Goal: Check status: Check status

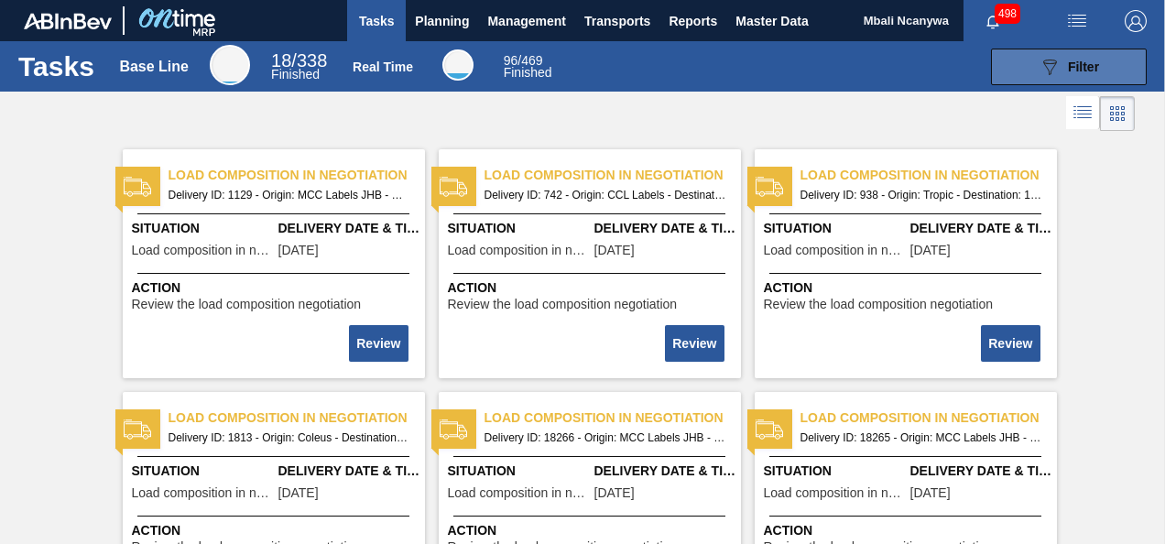
click at [1064, 56] on div "089F7B8B-B2A5-4AFE-B5C0-19BA573D28AC Filter" at bounding box center [1069, 67] width 60 height 22
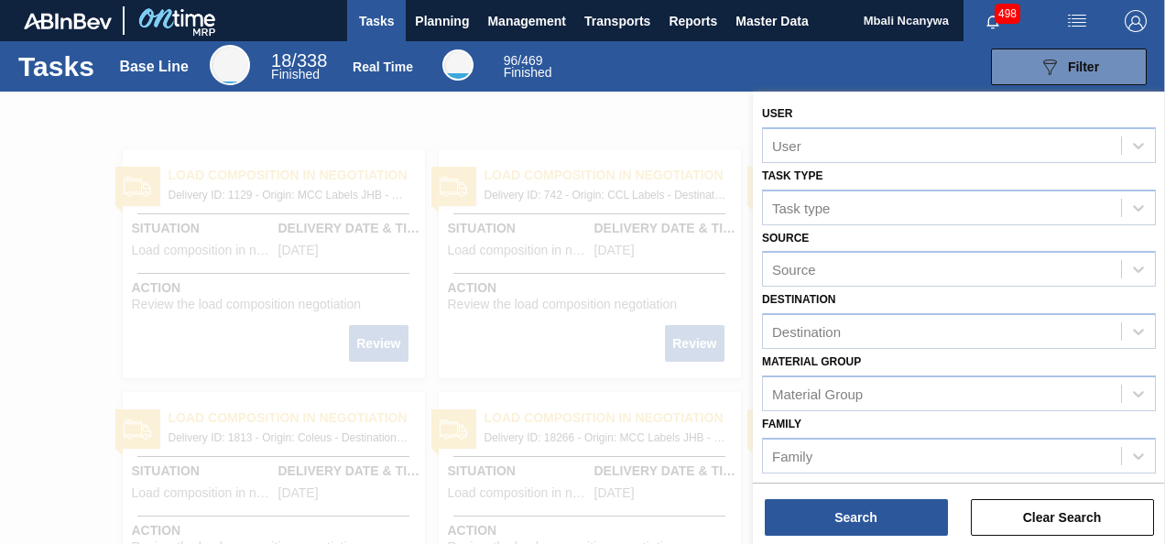
drag, startPoint x: 578, startPoint y: 125, endPoint x: 465, endPoint y: 87, distance: 118.8
click at [568, 125] on div at bounding box center [582, 364] width 1165 height 544
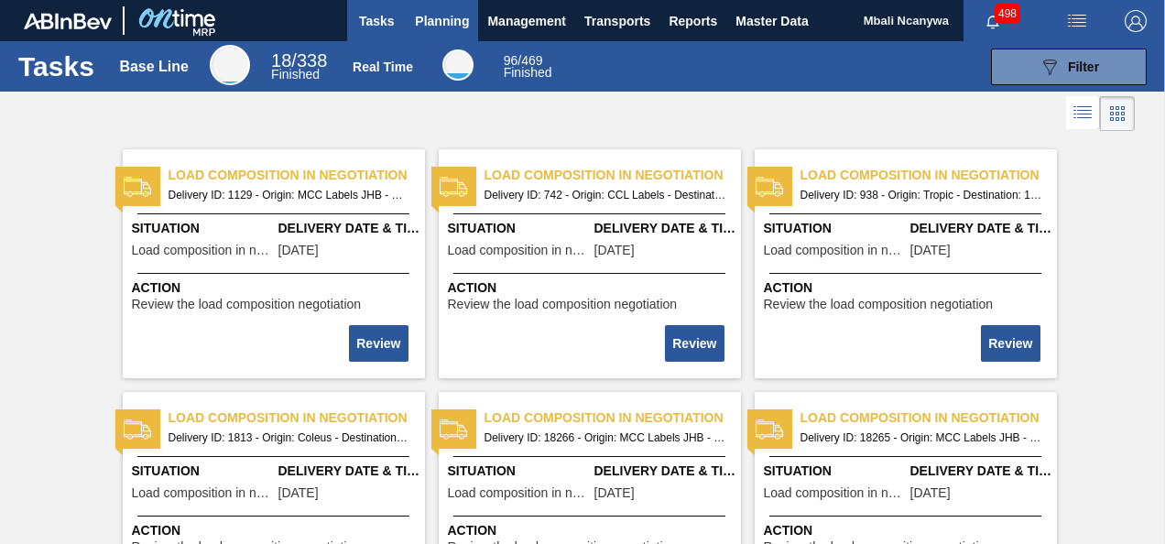
click at [434, 22] on span "Planning" at bounding box center [442, 21] width 54 height 22
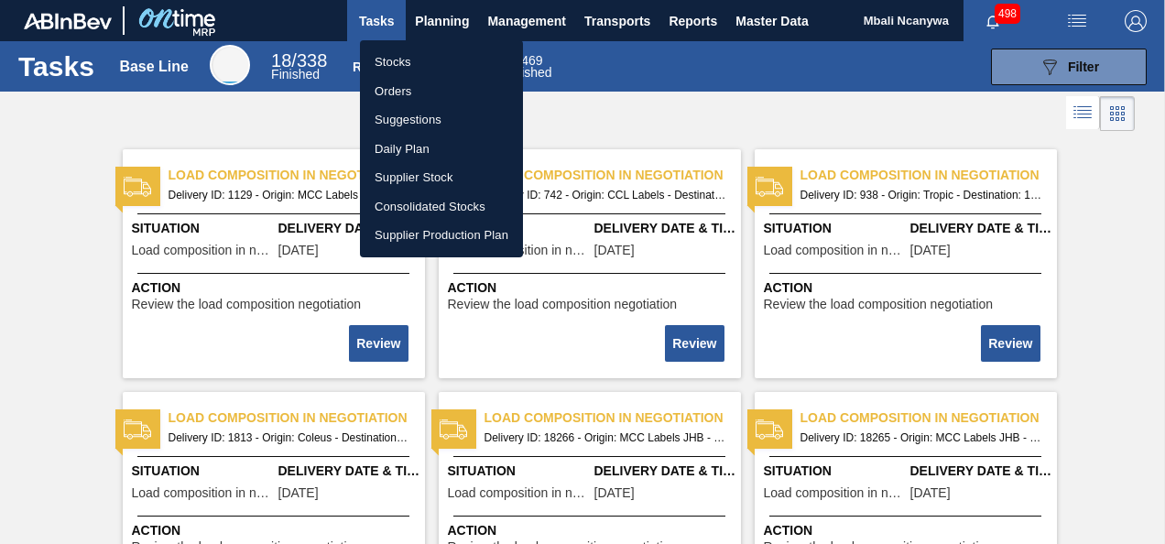
click at [409, 86] on li "Orders" at bounding box center [441, 91] width 163 height 29
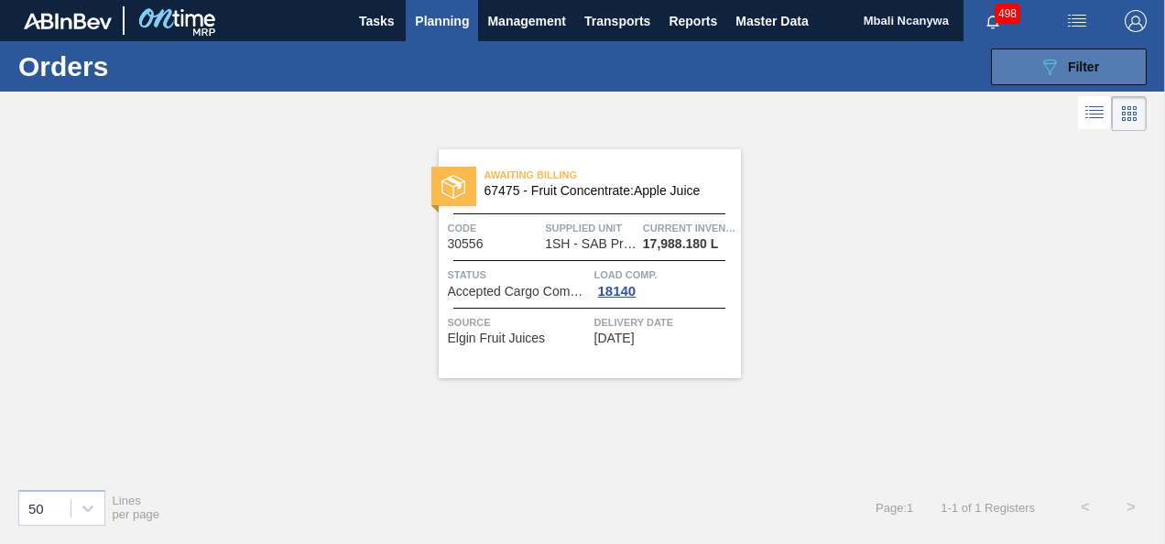
click at [1023, 70] on button "089F7B8B-B2A5-4AFE-B5C0-19BA573D28AC Filter" at bounding box center [1069, 67] width 156 height 37
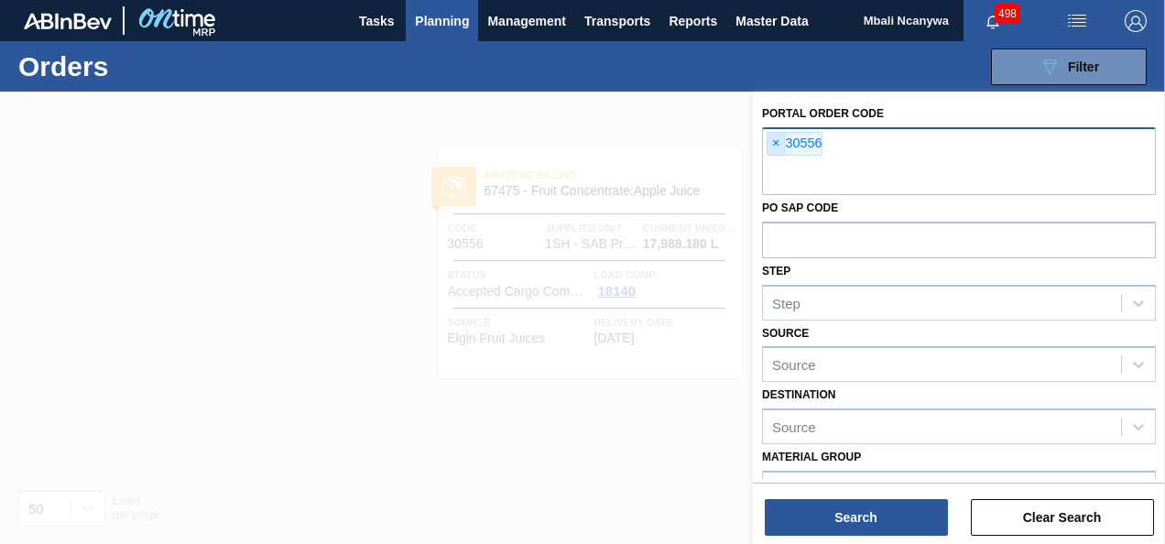
click at [781, 143] on span "×" at bounding box center [776, 144] width 17 height 22
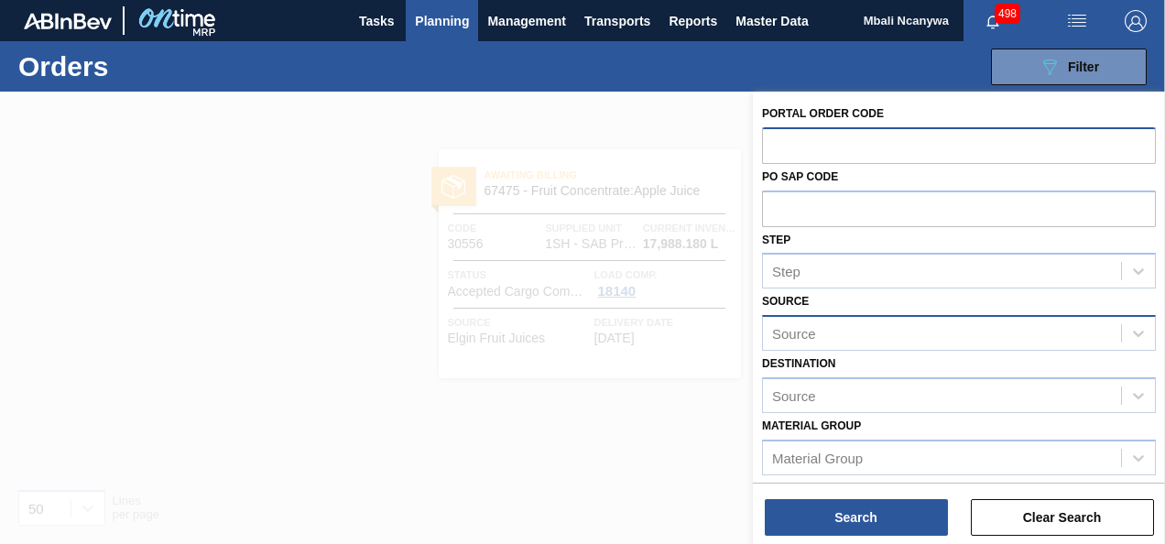
click at [854, 341] on div "Source" at bounding box center [942, 334] width 358 height 27
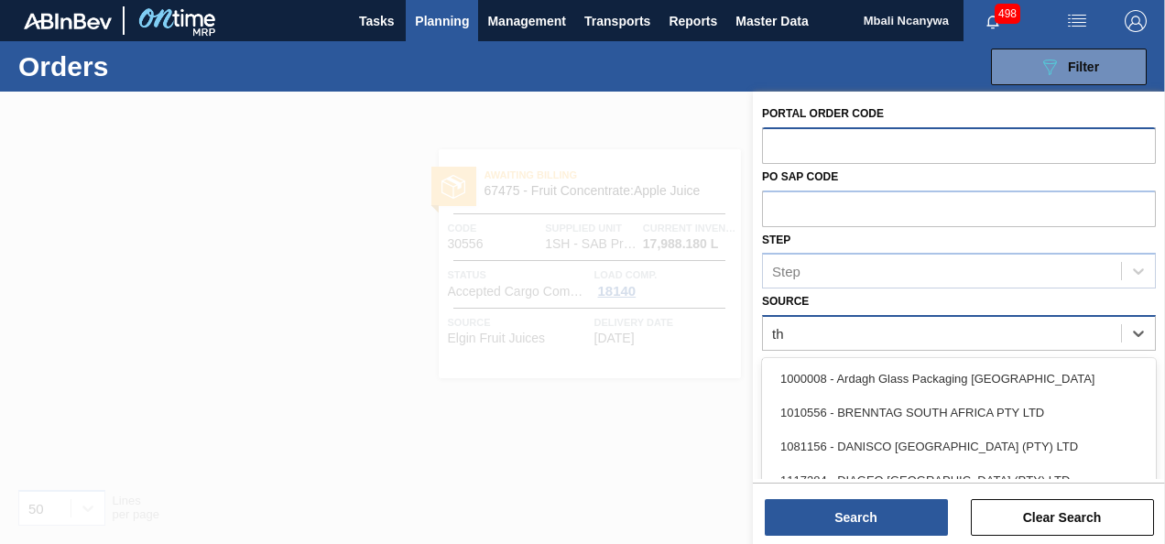
type input "thu"
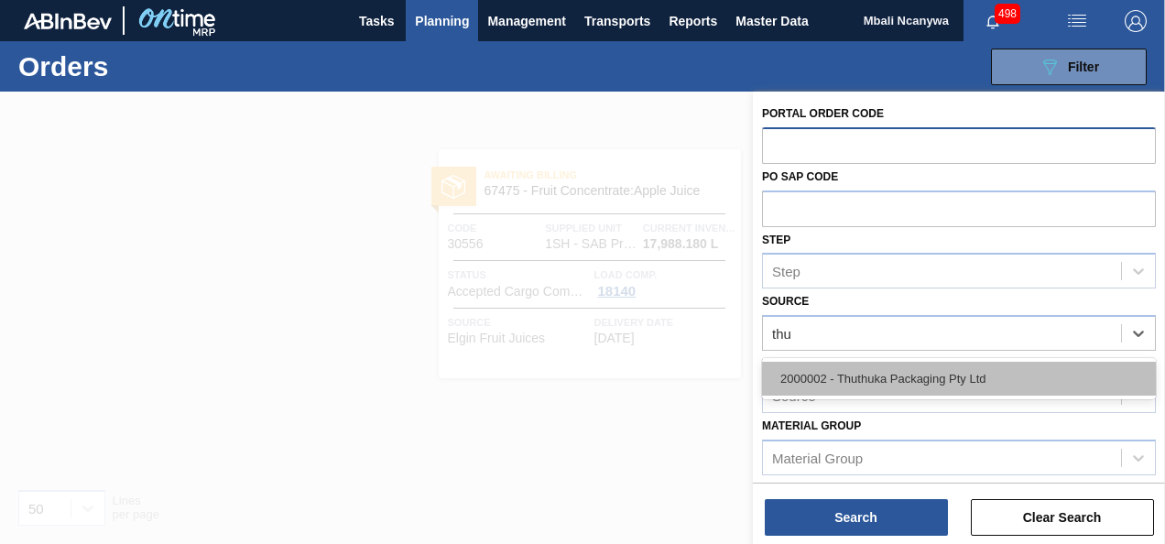
click at [856, 394] on div "2000002 - Thuthuka Packaging Pty Ltd" at bounding box center [959, 379] width 394 height 34
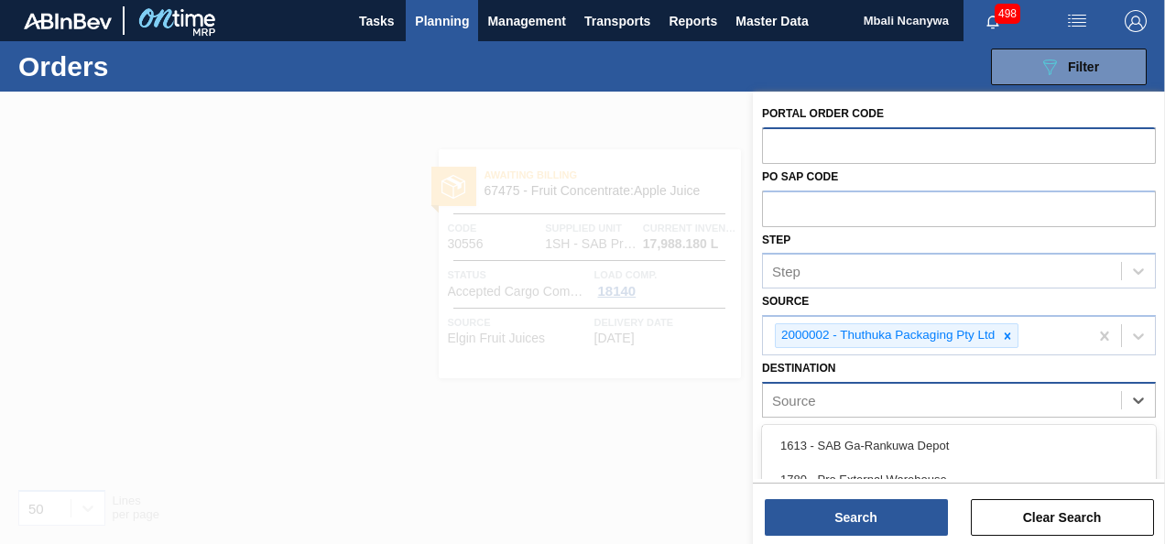
click at [854, 407] on div "Source" at bounding box center [942, 400] width 358 height 27
type input "1sb"
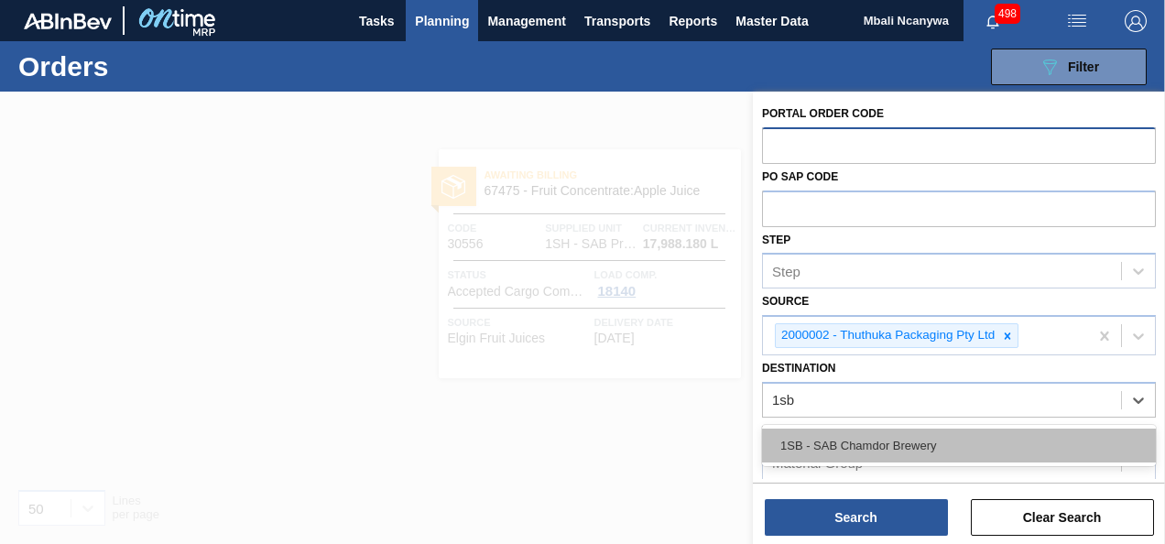
click at [896, 436] on div "1SB - SAB Chamdor Brewery" at bounding box center [959, 446] width 394 height 34
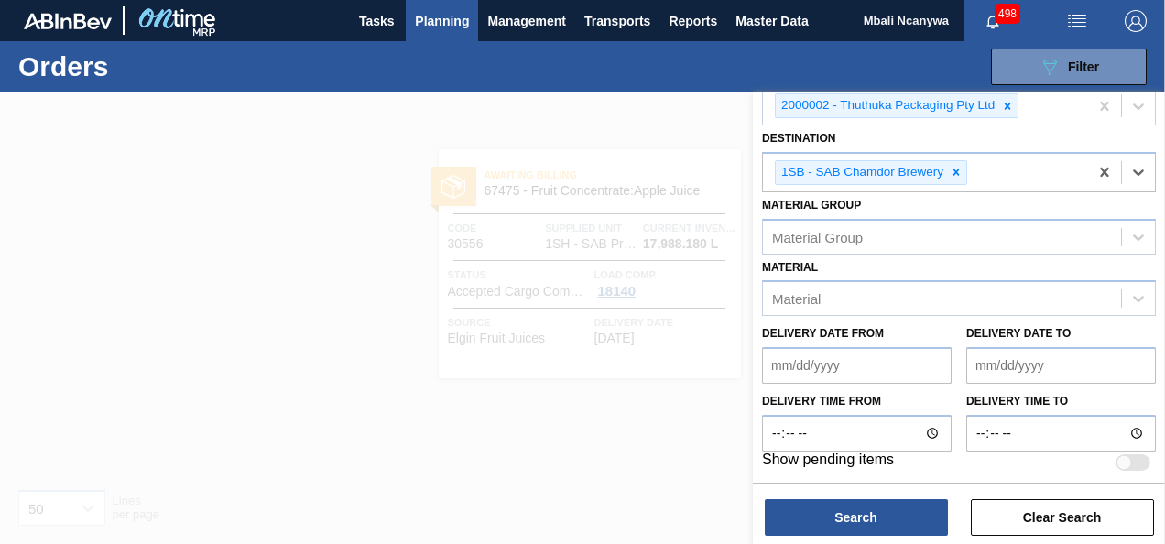
scroll to position [231, 0]
click at [929, 292] on div "Material" at bounding box center [942, 298] width 358 height 27
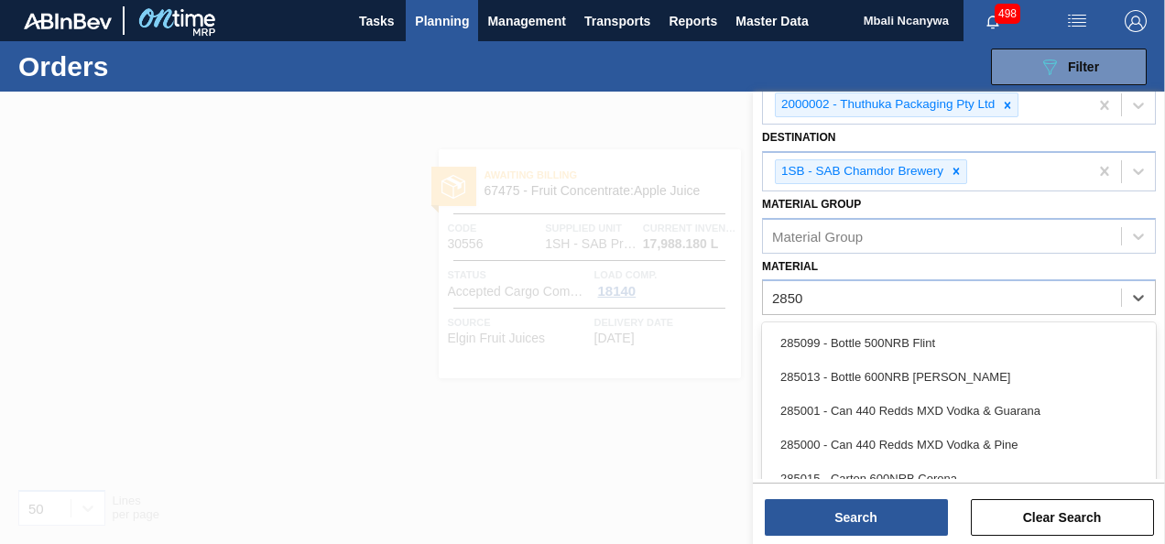
type input "28500"
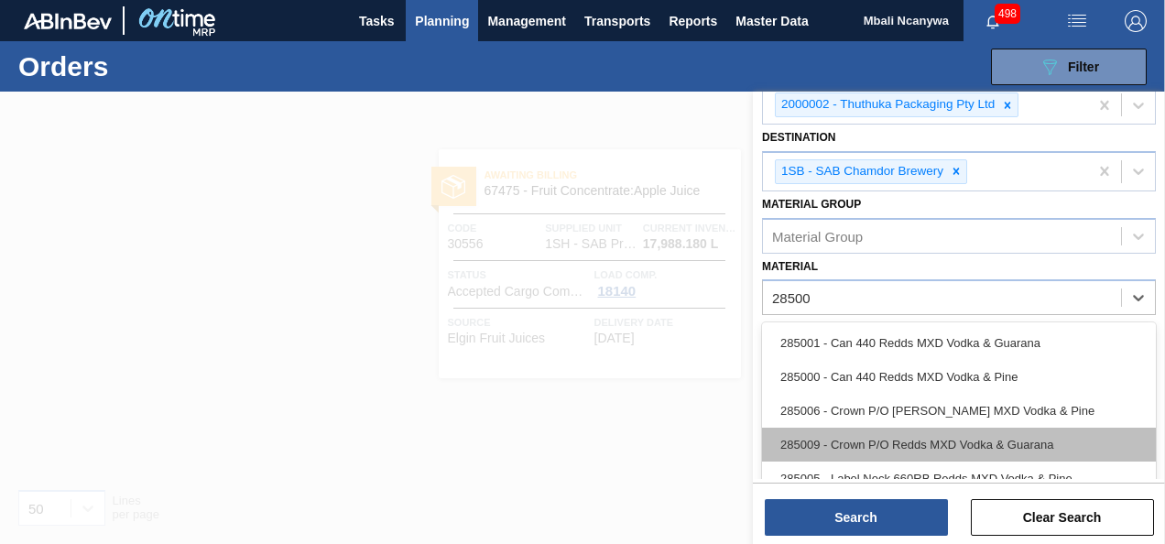
scroll to position [61, 0]
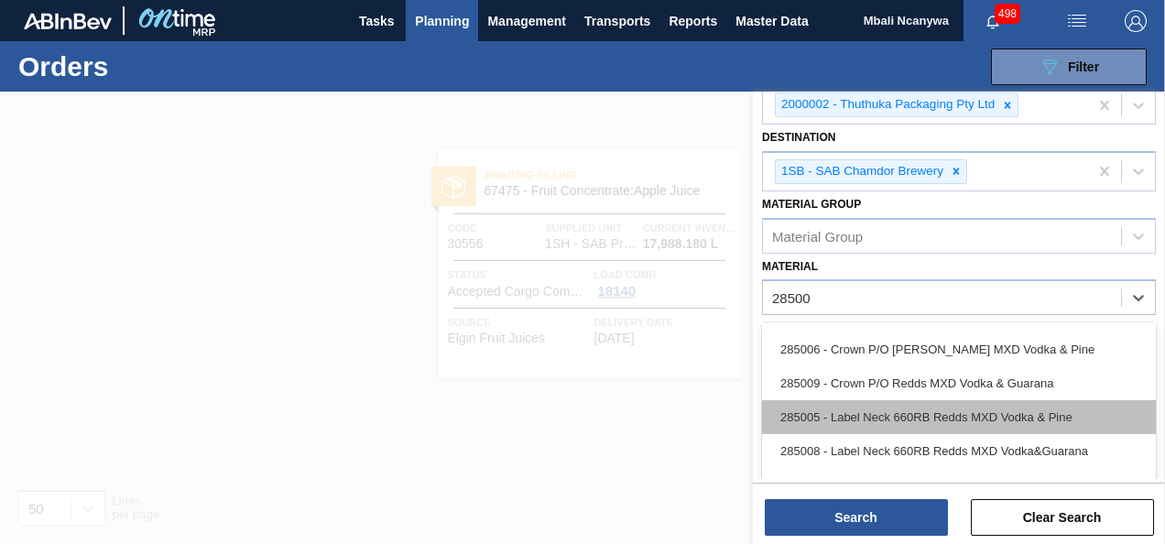
click at [944, 420] on div "285005 - Label Neck 660RB Redds MXD Vodka & Pine" at bounding box center [959, 417] width 394 height 34
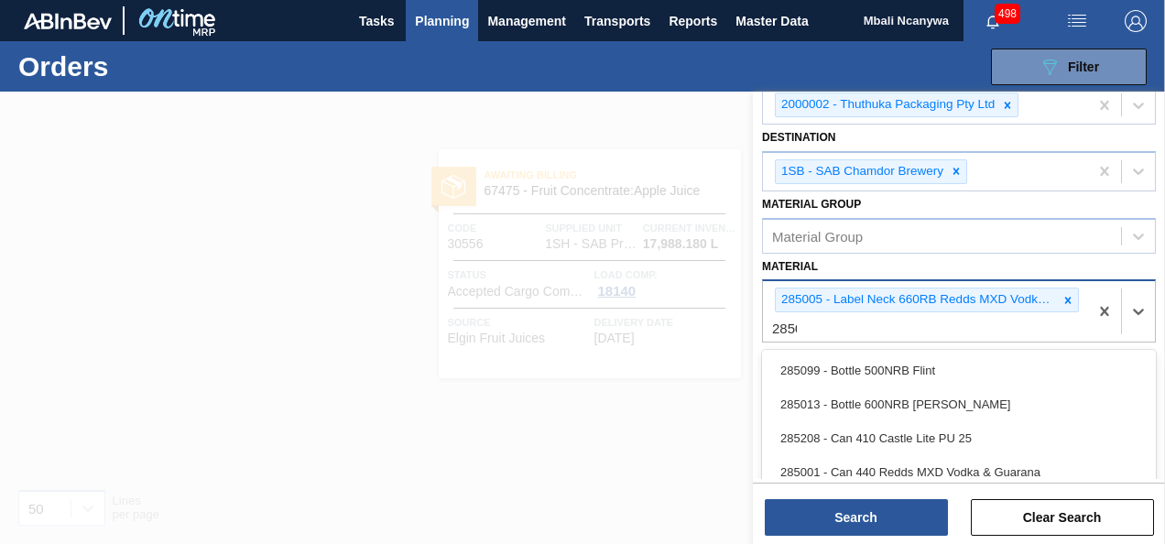
type input "28500"
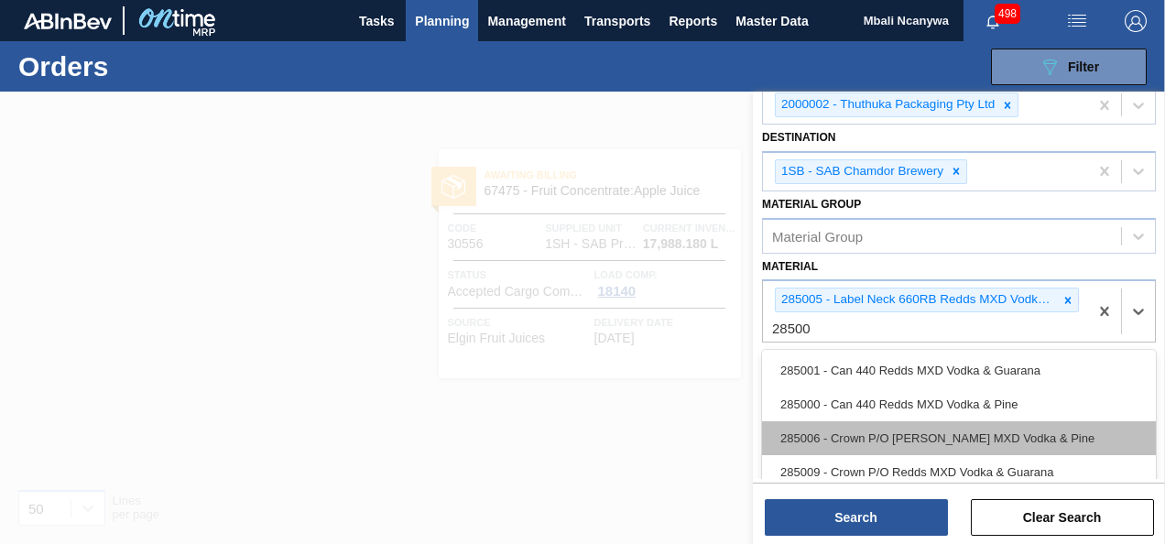
scroll to position [55, 0]
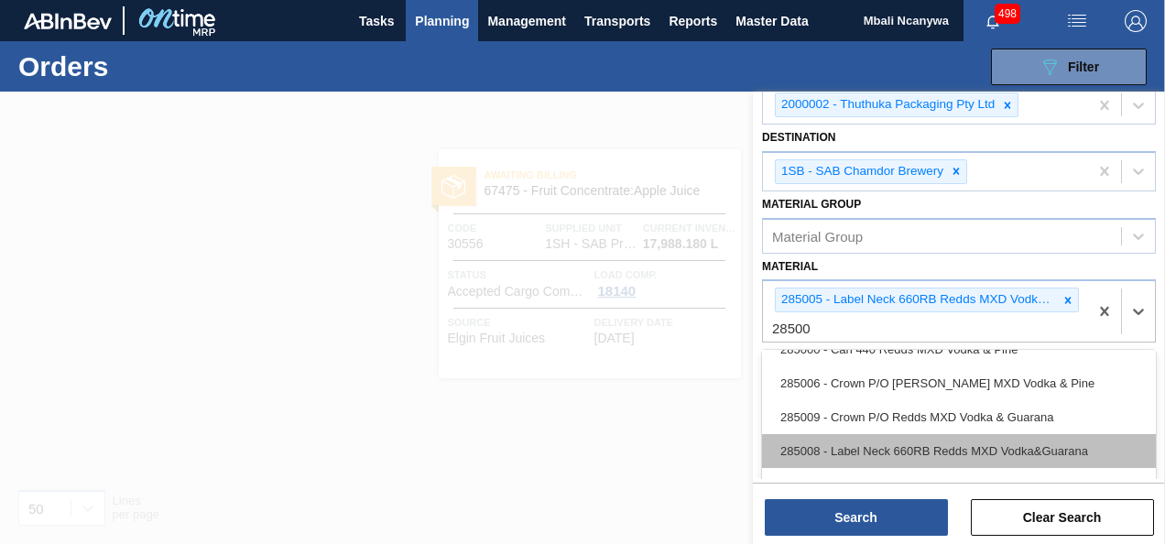
click at [913, 454] on div "285008 - Label Neck 660RB Redds MXD Vodka&Guarana" at bounding box center [959, 451] width 394 height 34
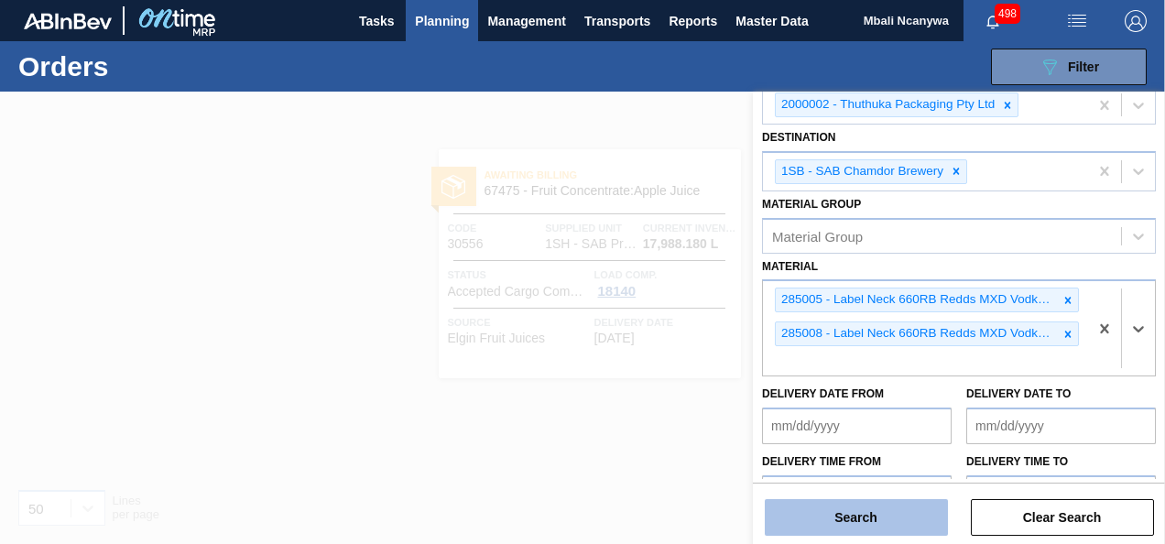
click at [898, 520] on button "Search" at bounding box center [856, 517] width 183 height 37
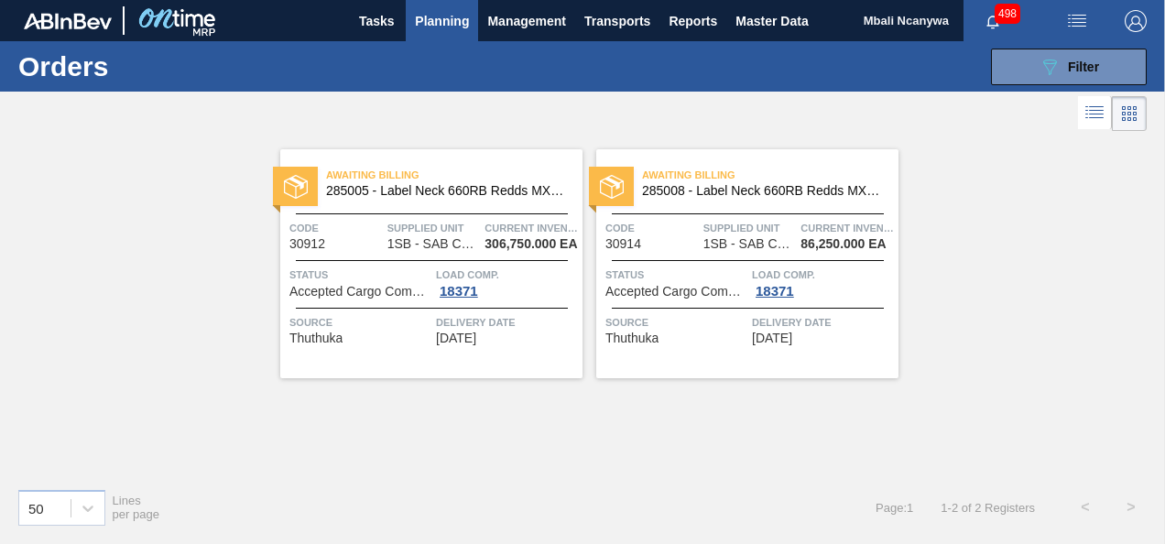
click at [682, 261] on div "Awaiting Billing 285008 - Label Neck 660RB Redds MXD Vodka&Guarana Code 30914 S…" at bounding box center [747, 263] width 302 height 229
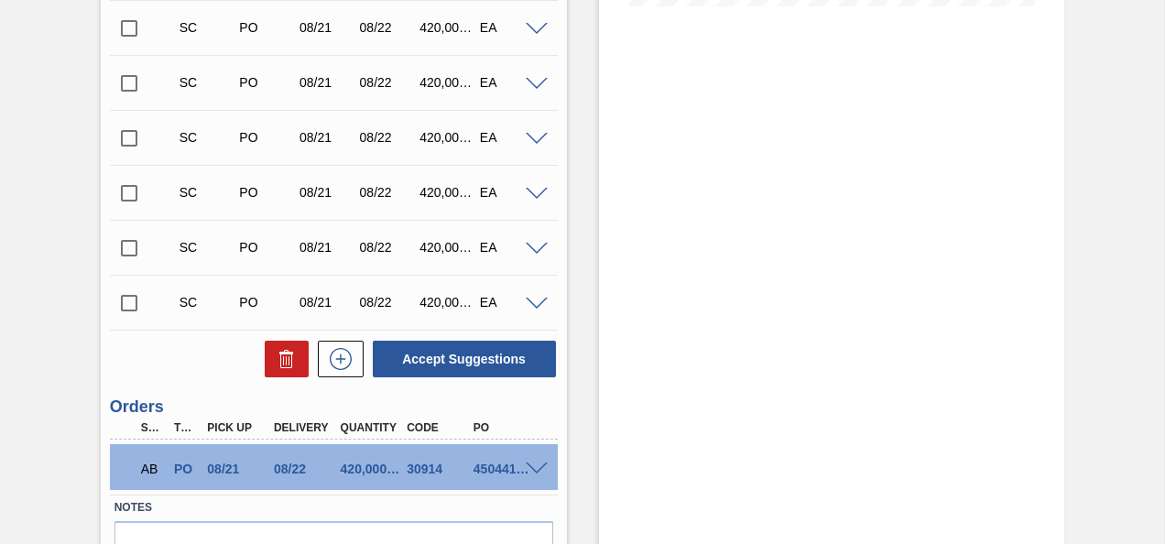
scroll to position [550, 0]
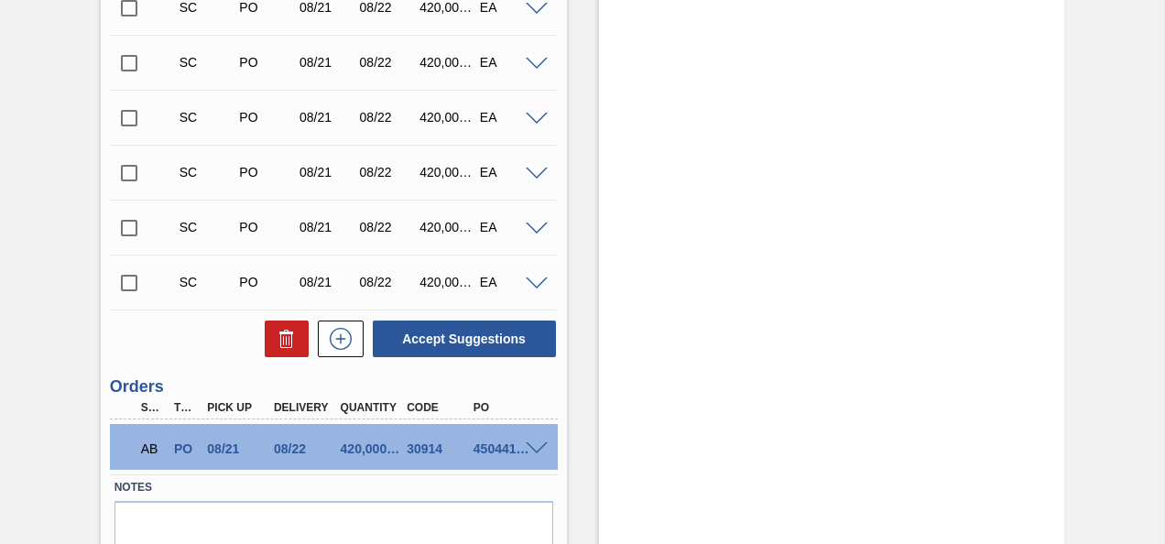
click at [537, 443] on span at bounding box center [537, 450] width 22 height 14
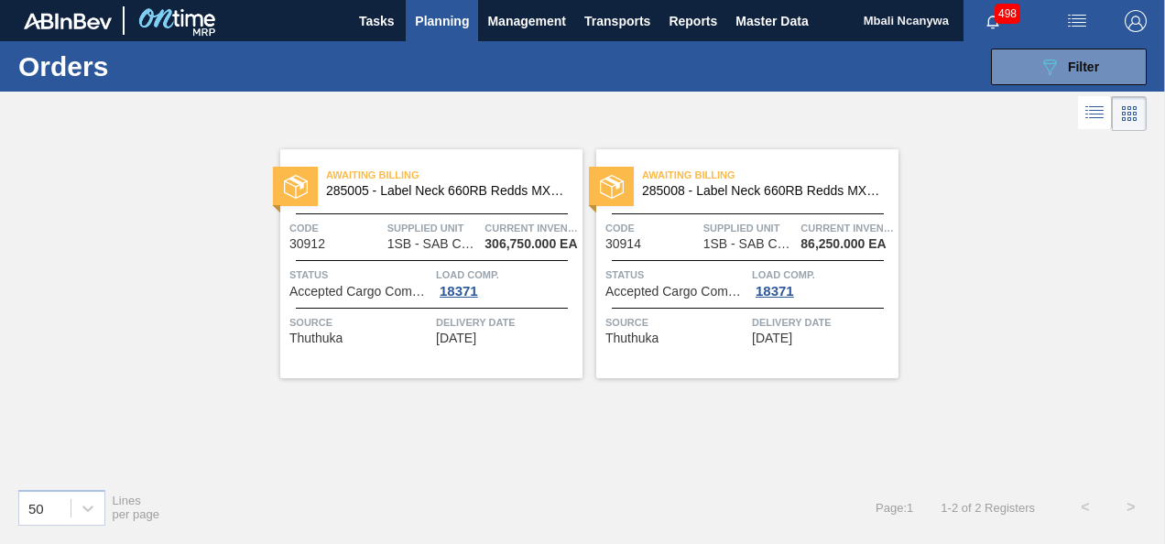
click at [433, 257] on div "Awaiting Billing 285005 - Label Neck 660RB Redds MXD Vodka & Pine Code 30912 Su…" at bounding box center [431, 263] width 302 height 229
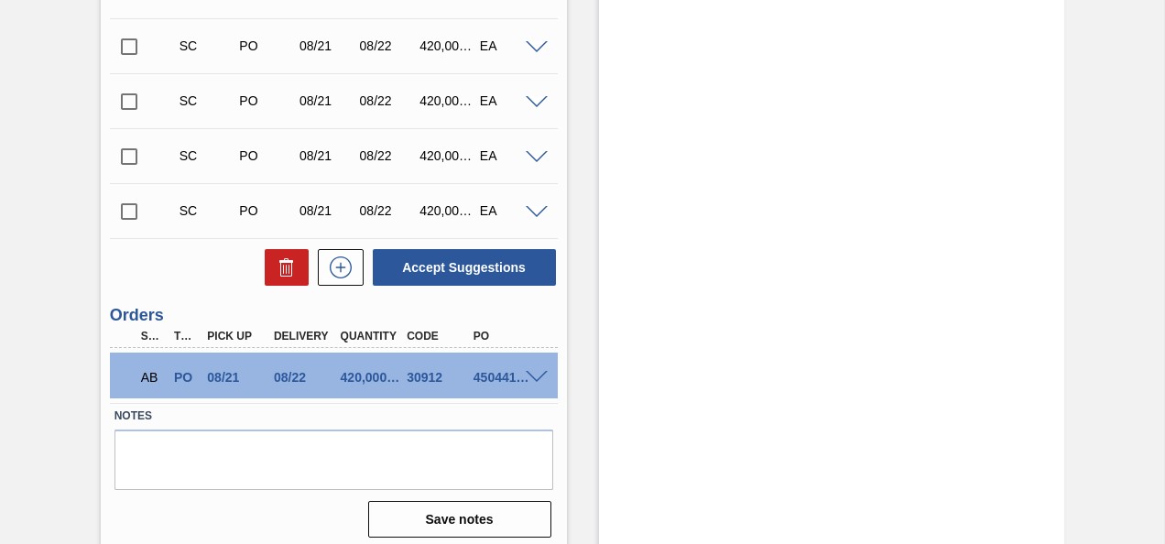
scroll to position [576, 0]
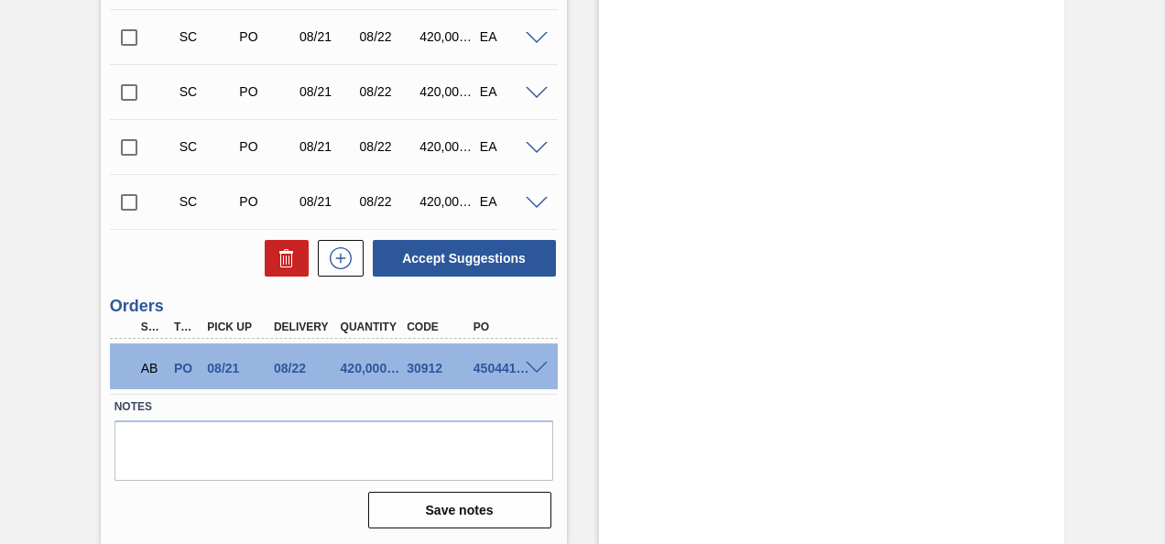
click at [533, 358] on div "AB PO 08/21 08/22 420,000.000 30912 4504411289" at bounding box center [334, 367] width 448 height 46
click at [537, 362] on span at bounding box center [537, 369] width 22 height 14
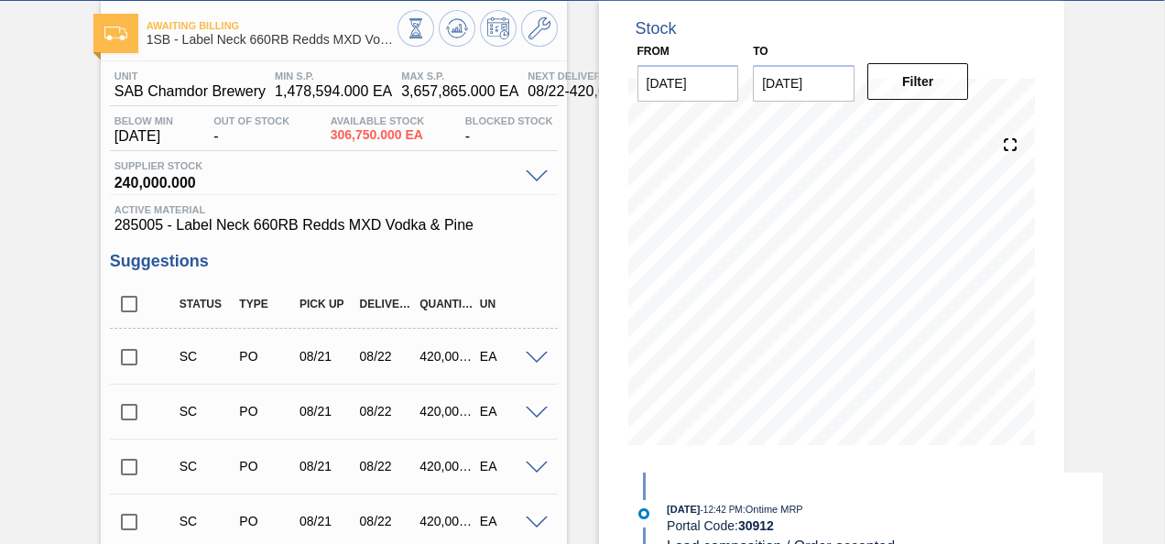
scroll to position [0, 0]
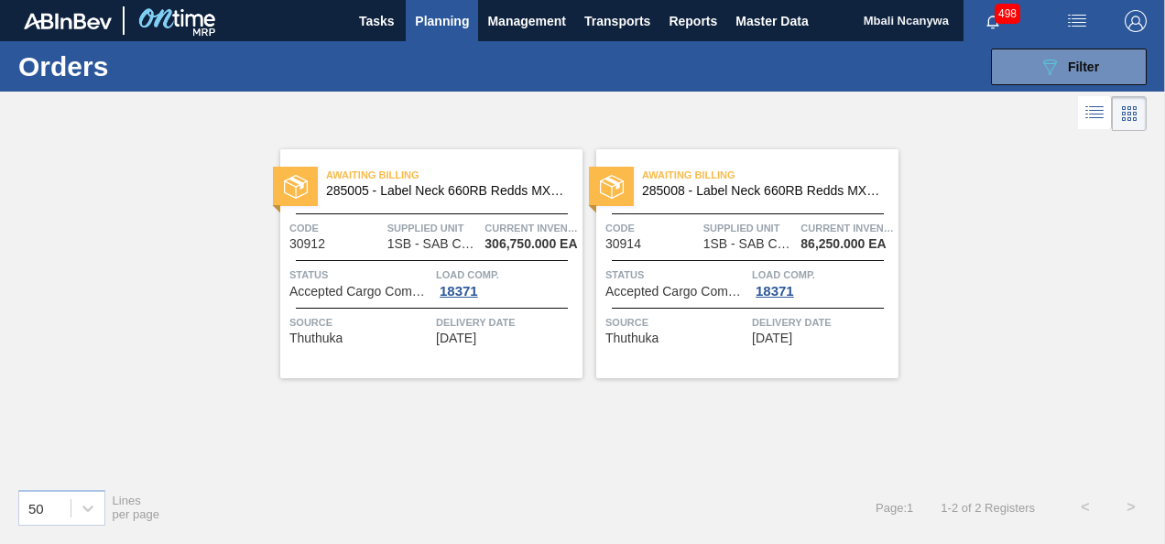
click at [731, 286] on span "Accepted Cargo Composition" at bounding box center [677, 292] width 142 height 14
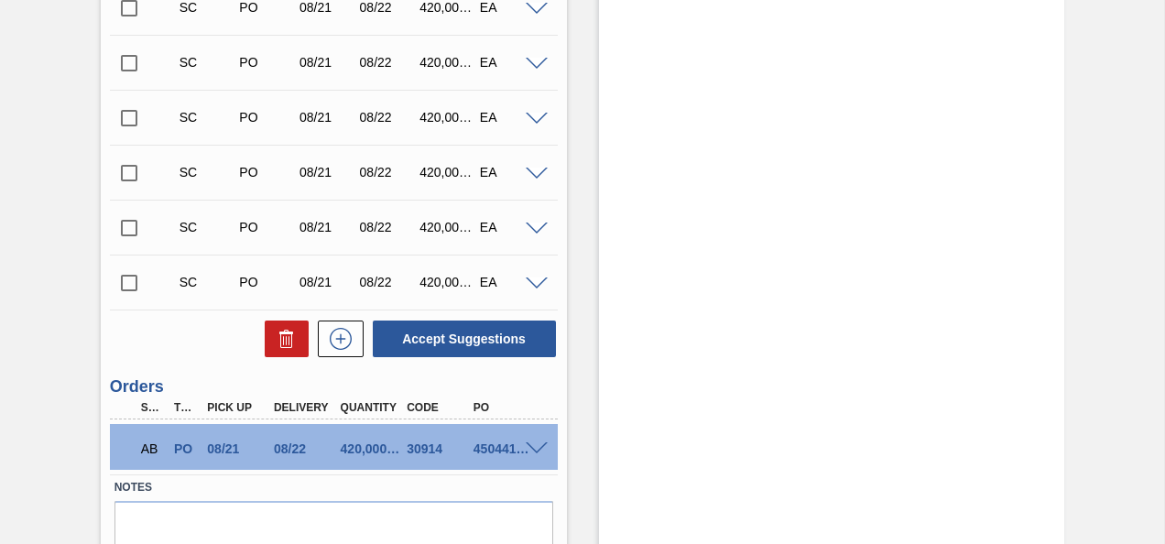
scroll to position [631, 0]
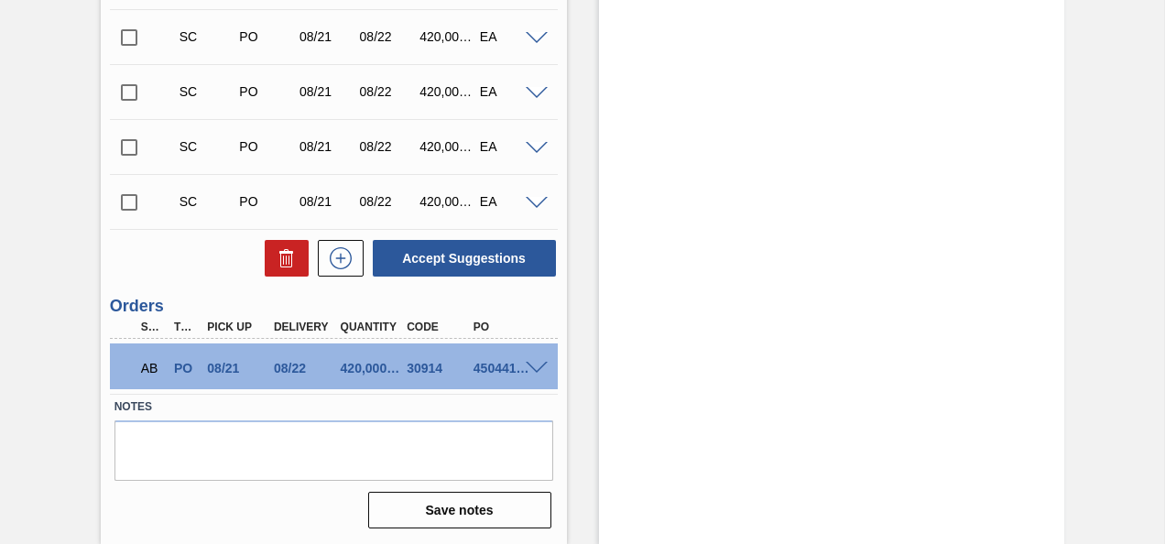
click at [536, 367] on span at bounding box center [537, 369] width 22 height 14
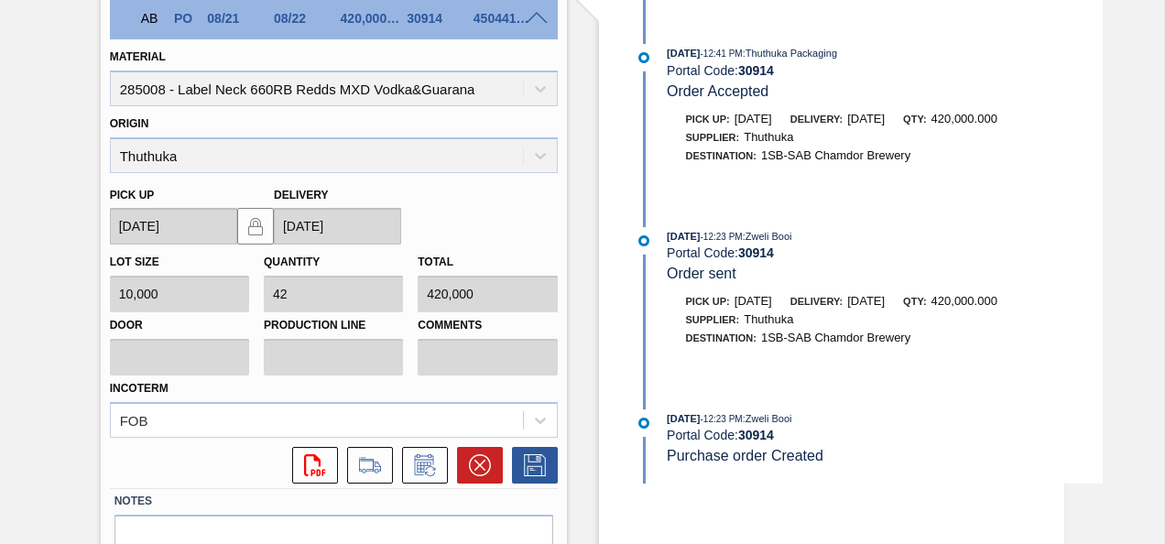
scroll to position [1075, 0]
